Goal: Find specific page/section: Find specific page/section

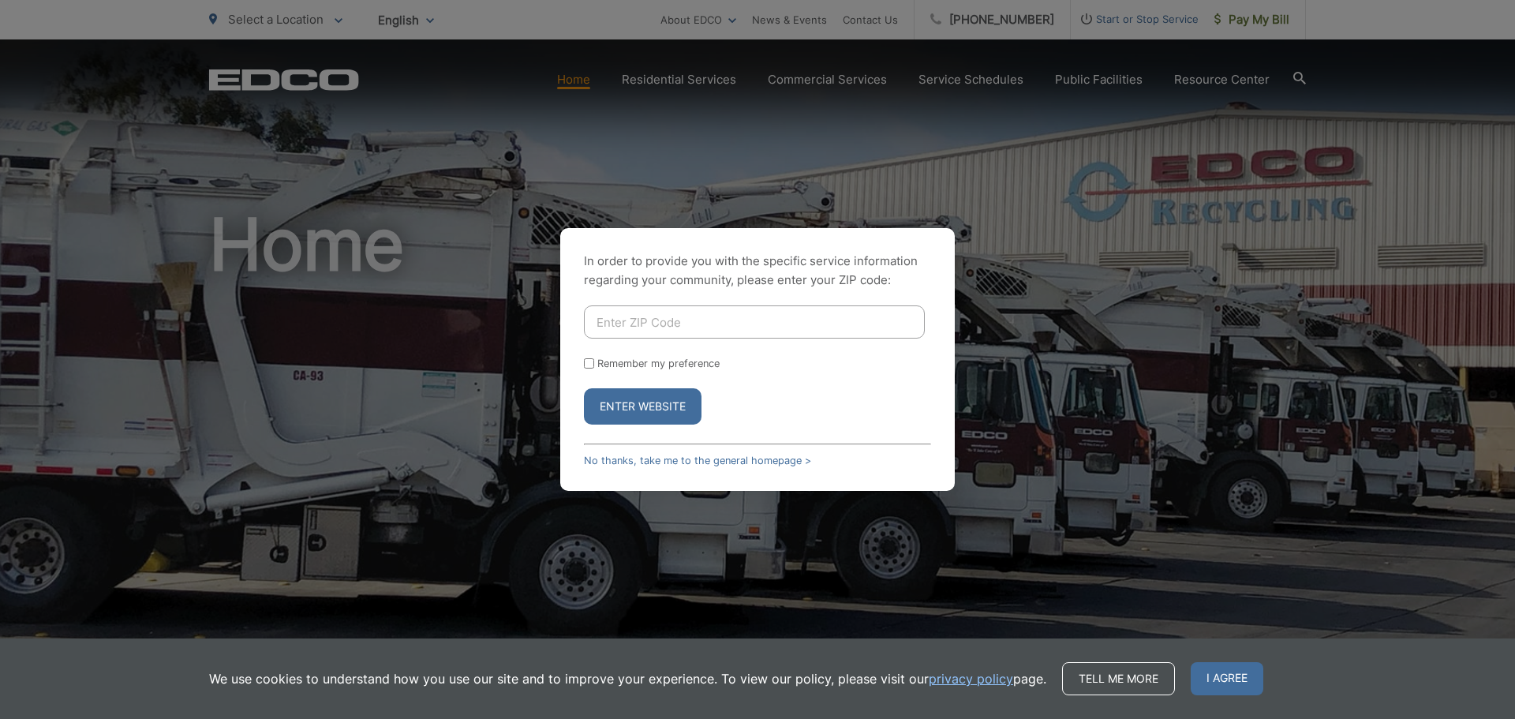
click at [962, 208] on div "In order to provide you with the specific service information regarding your co…" at bounding box center [757, 359] width 1515 height 719
click at [1129, 183] on div "In order to provide you with the specific service information regarding your co…" at bounding box center [757, 359] width 1515 height 719
click at [1024, 356] on div "In order to provide you with the specific service information regarding your co…" at bounding box center [757, 359] width 1515 height 719
click at [713, 461] on link "No thanks, take me to the general homepage >" at bounding box center [697, 461] width 227 height 12
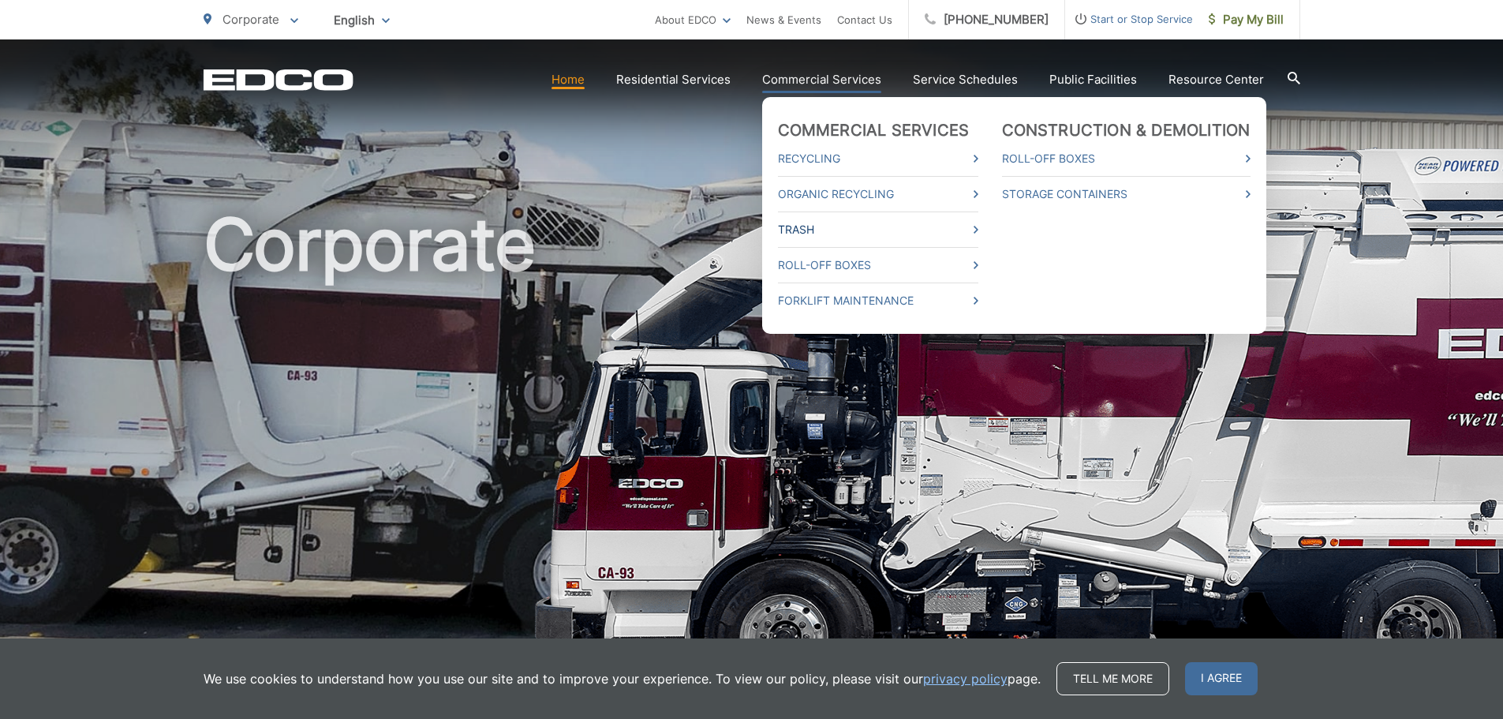
click at [970, 227] on link "Trash" at bounding box center [878, 229] width 200 height 19
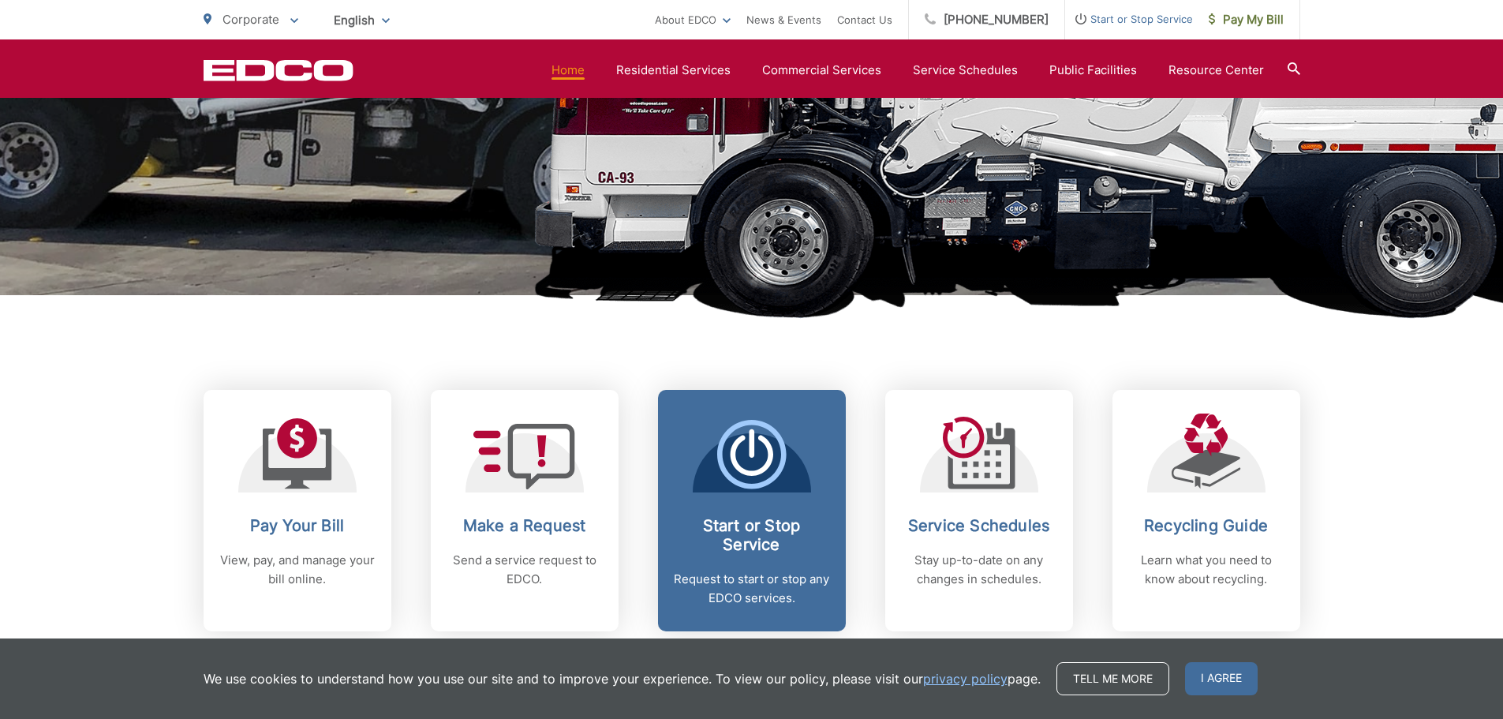
scroll to position [631, 0]
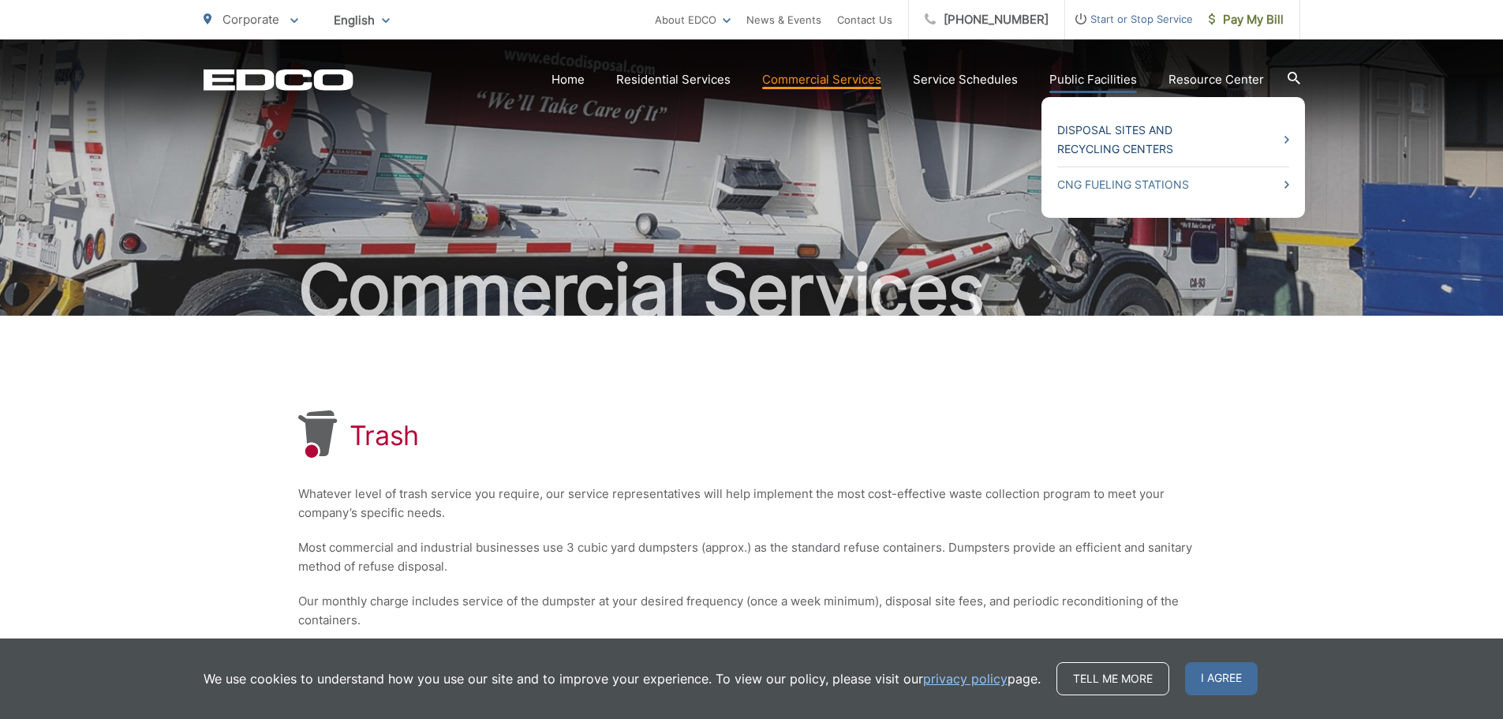
click at [1104, 133] on link "Disposal Sites and Recycling Centers" at bounding box center [1174, 140] width 232 height 38
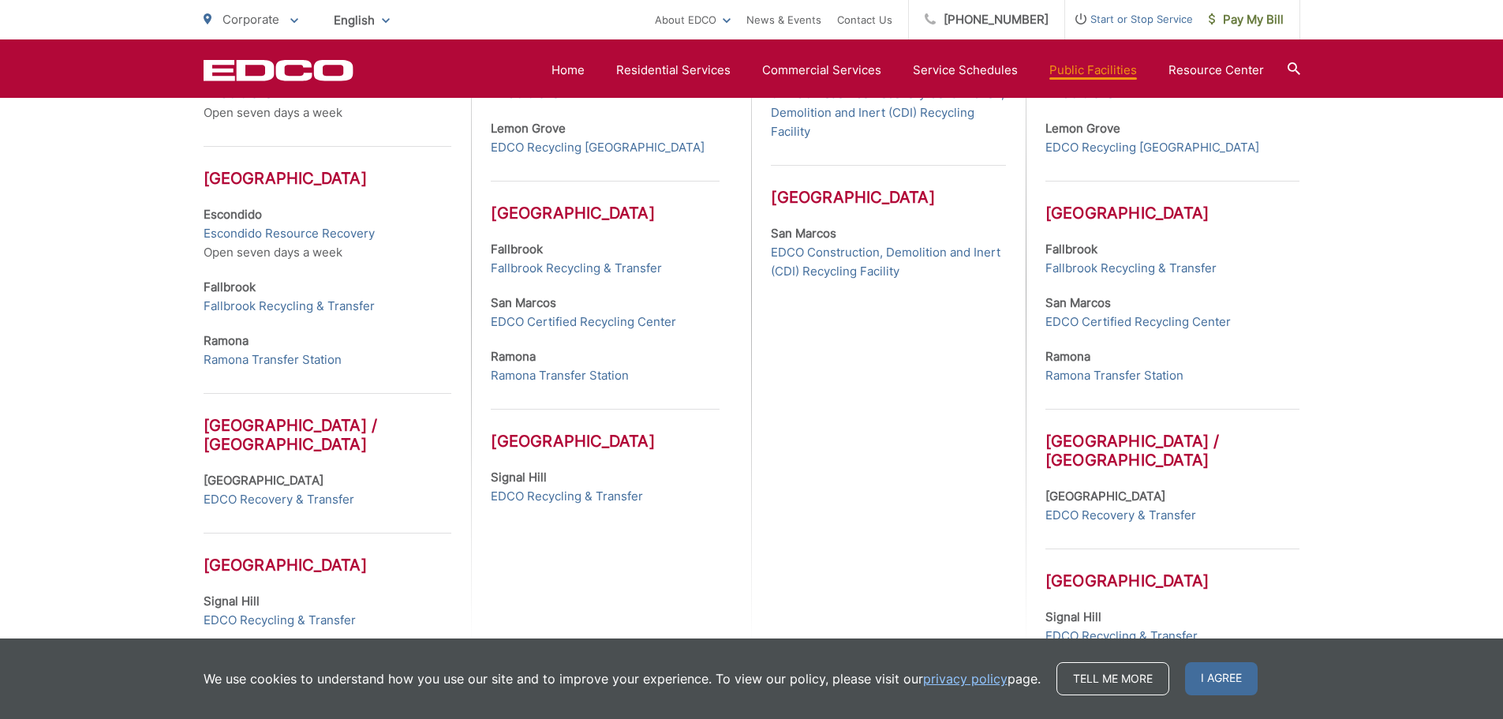
scroll to position [767, 0]
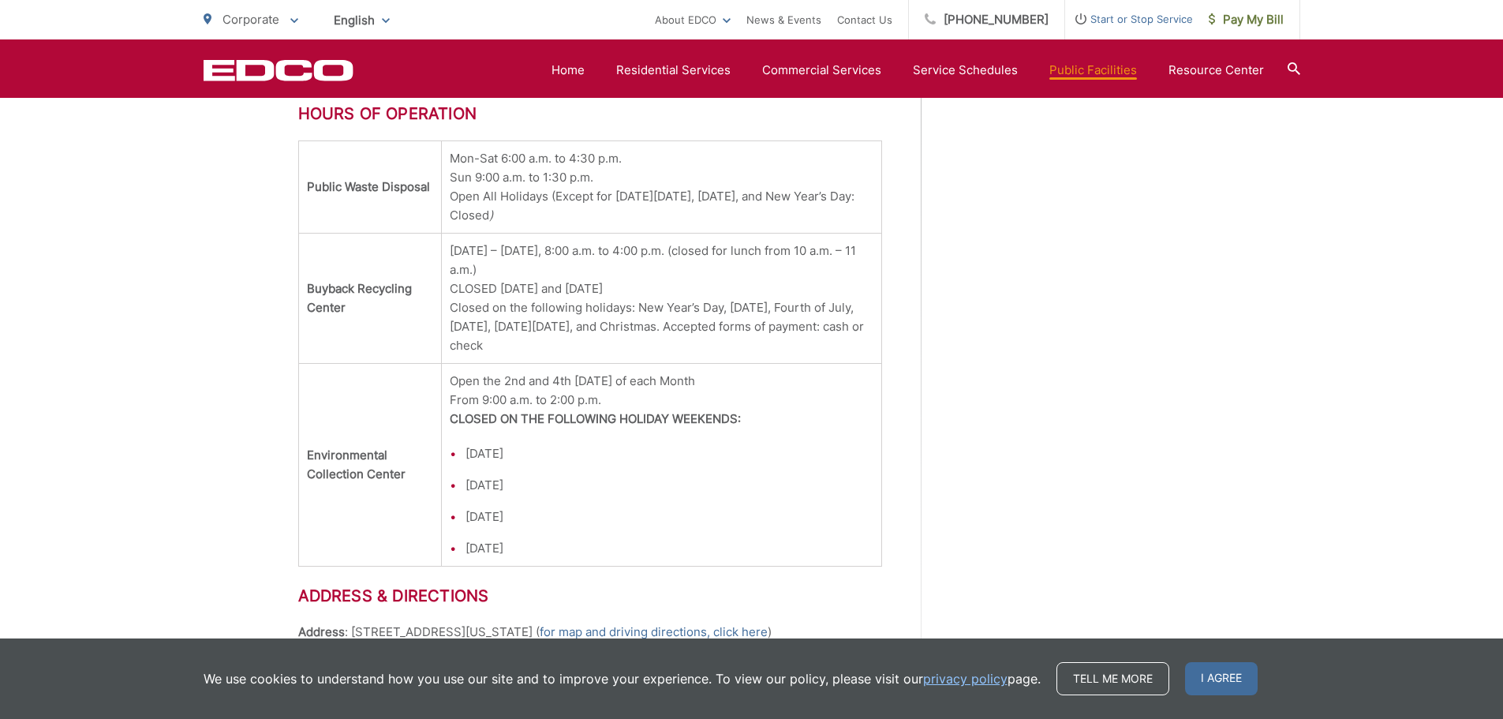
scroll to position [1815, 0]
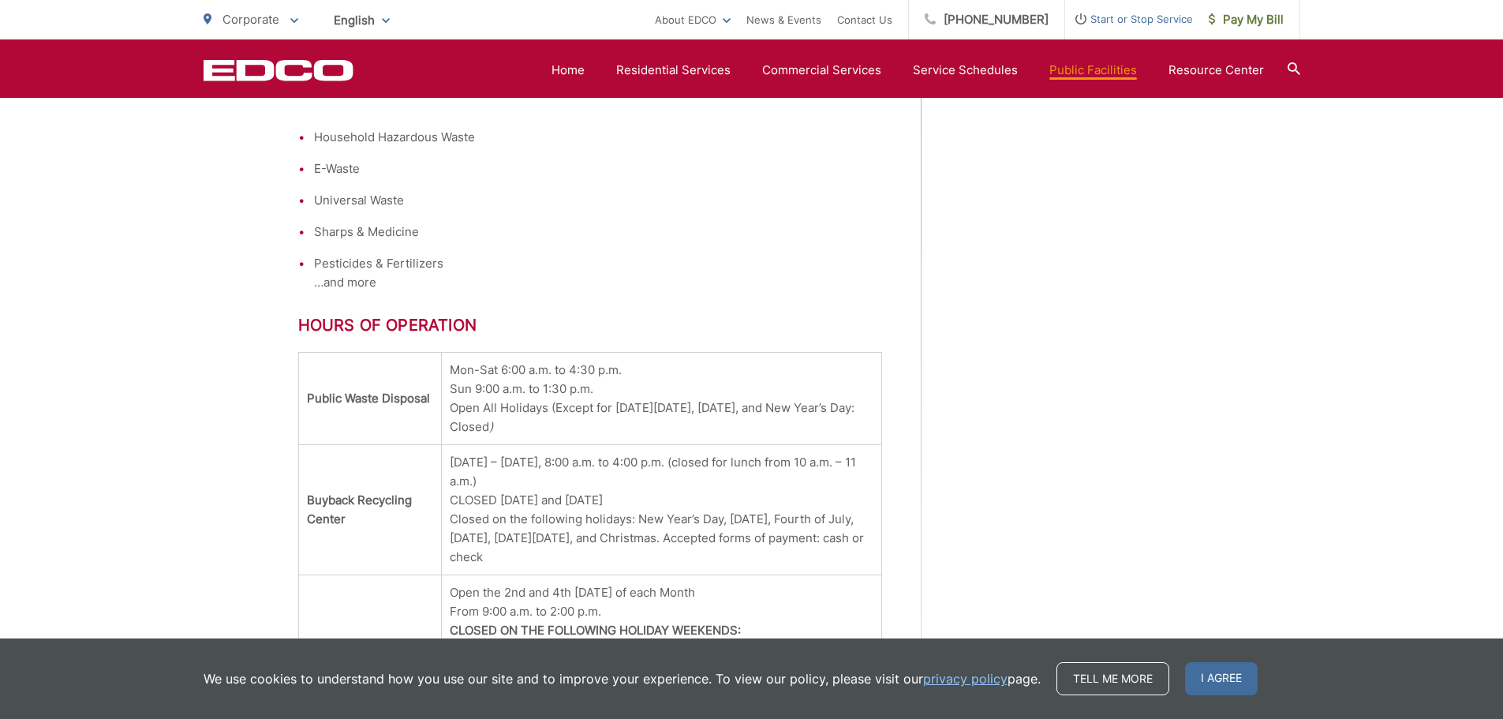
scroll to position [1619, 0]
